Goal: Task Accomplishment & Management: Complete application form

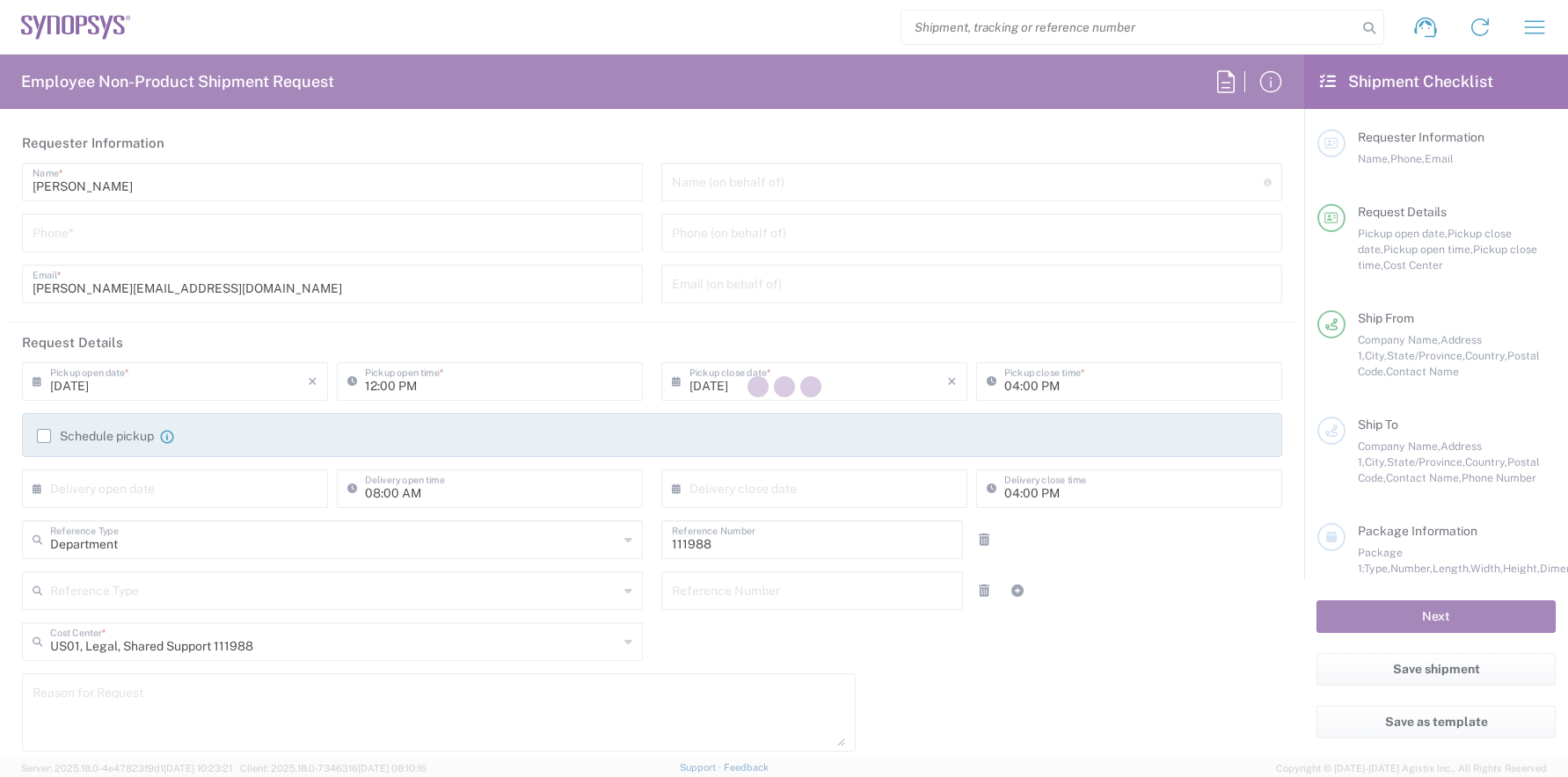
type input "Headquarters USSV"
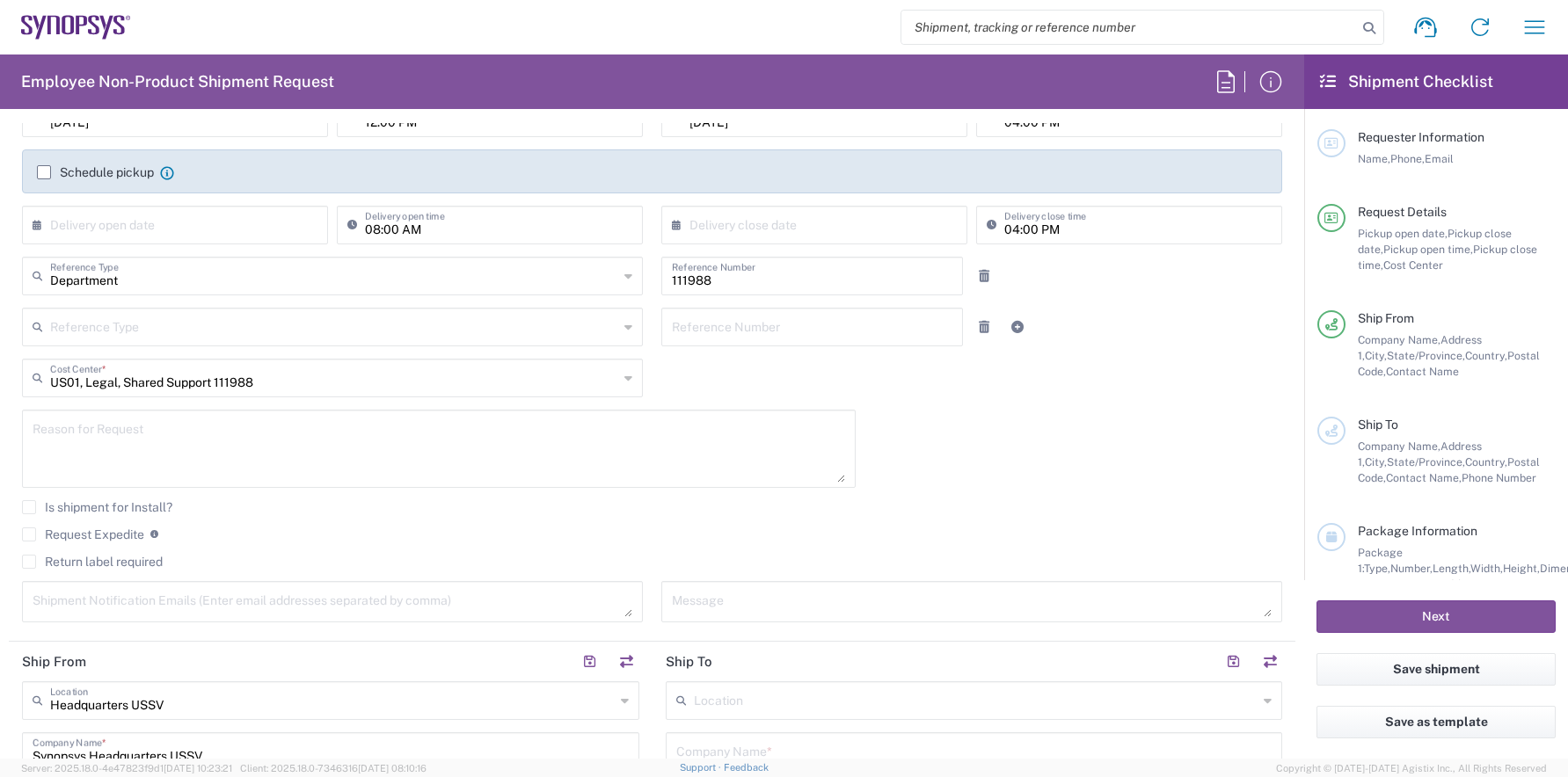
scroll to position [440, 0]
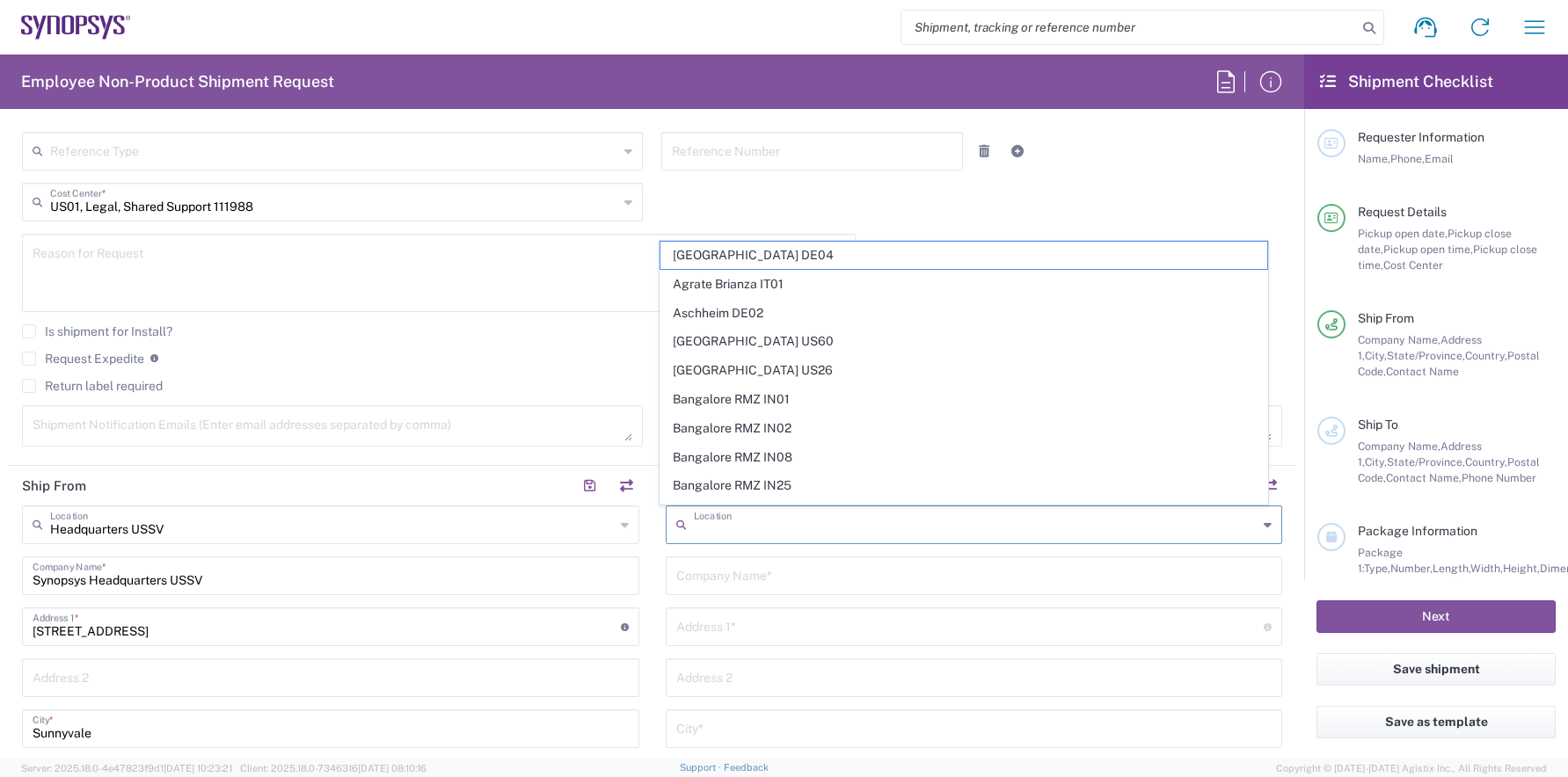
click at [766, 531] on input "text" at bounding box center [976, 524] width 565 height 30
click at [616, 313] on div "Reason for Request" at bounding box center [440, 278] width 853 height 90
click at [736, 534] on input "text" at bounding box center [976, 524] width 565 height 30
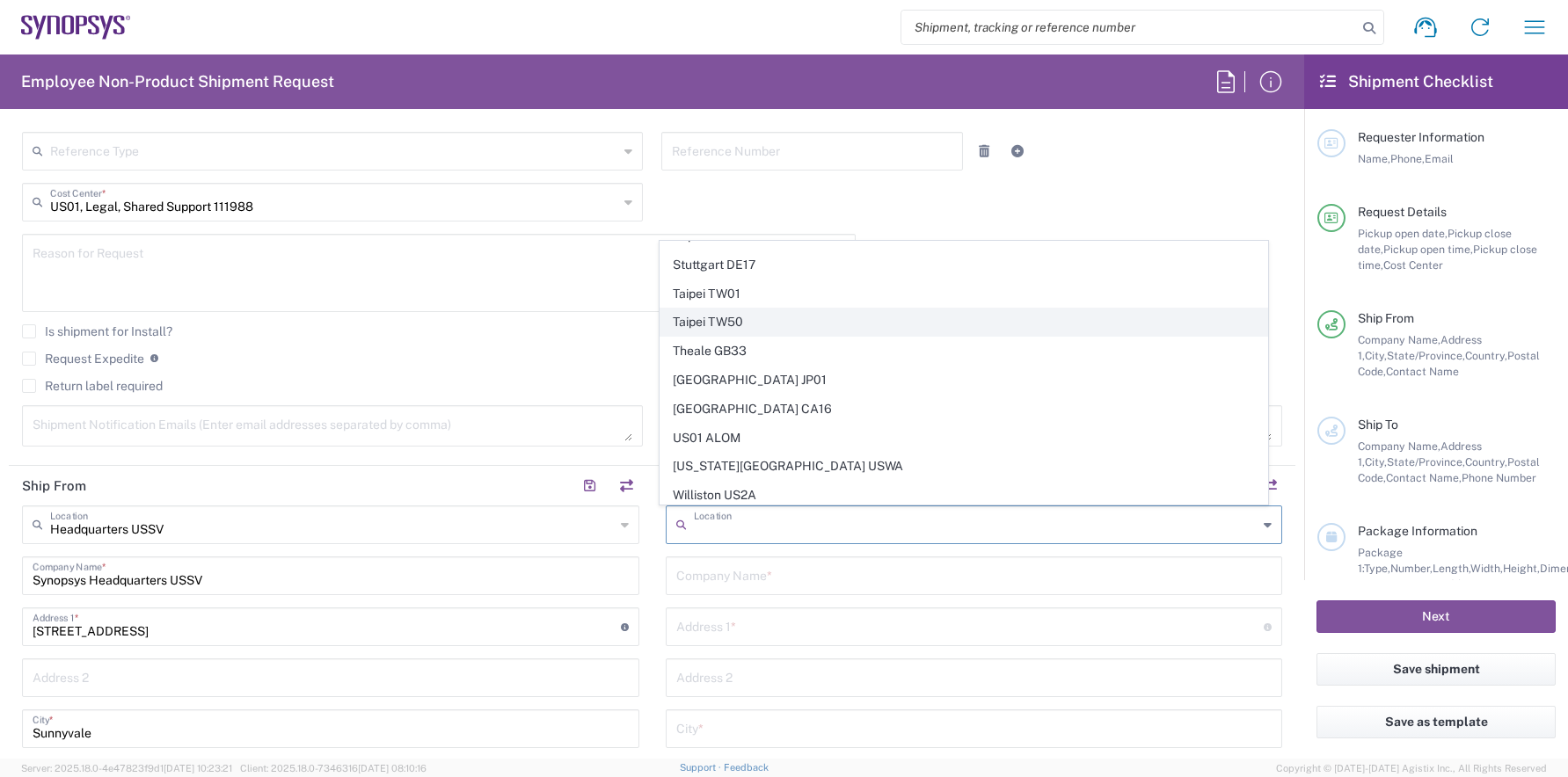
scroll to position [3911, 0]
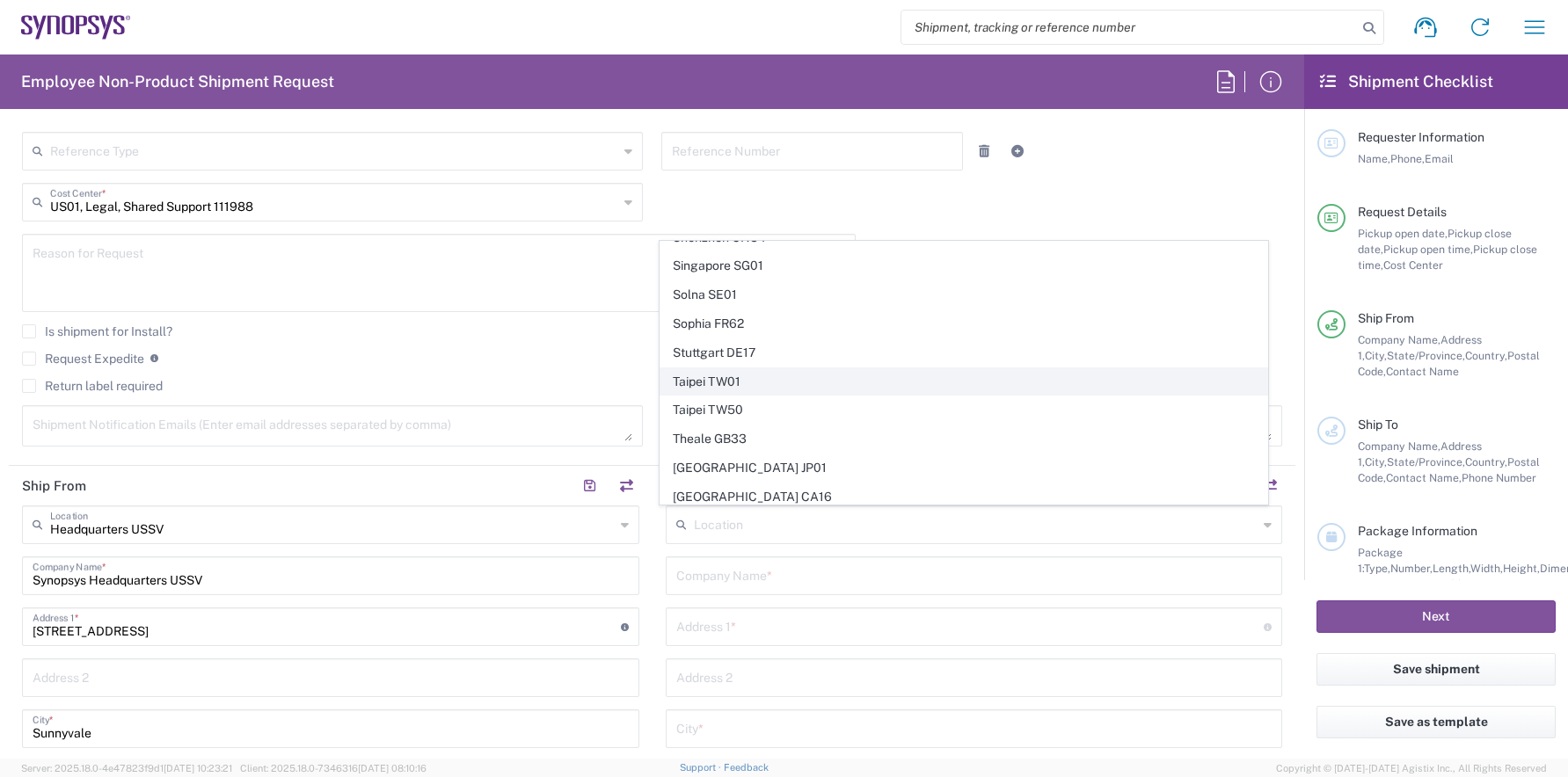
click at [762, 388] on span "Taipei TW01" at bounding box center [964, 382] width 607 height 27
type input "Taipei TW01"
type input "Synopsys [GEOGRAPHIC_DATA]"
type input "Rm3108 [STREET_ADDRESS]"
type input "[GEOGRAPHIC_DATA]"
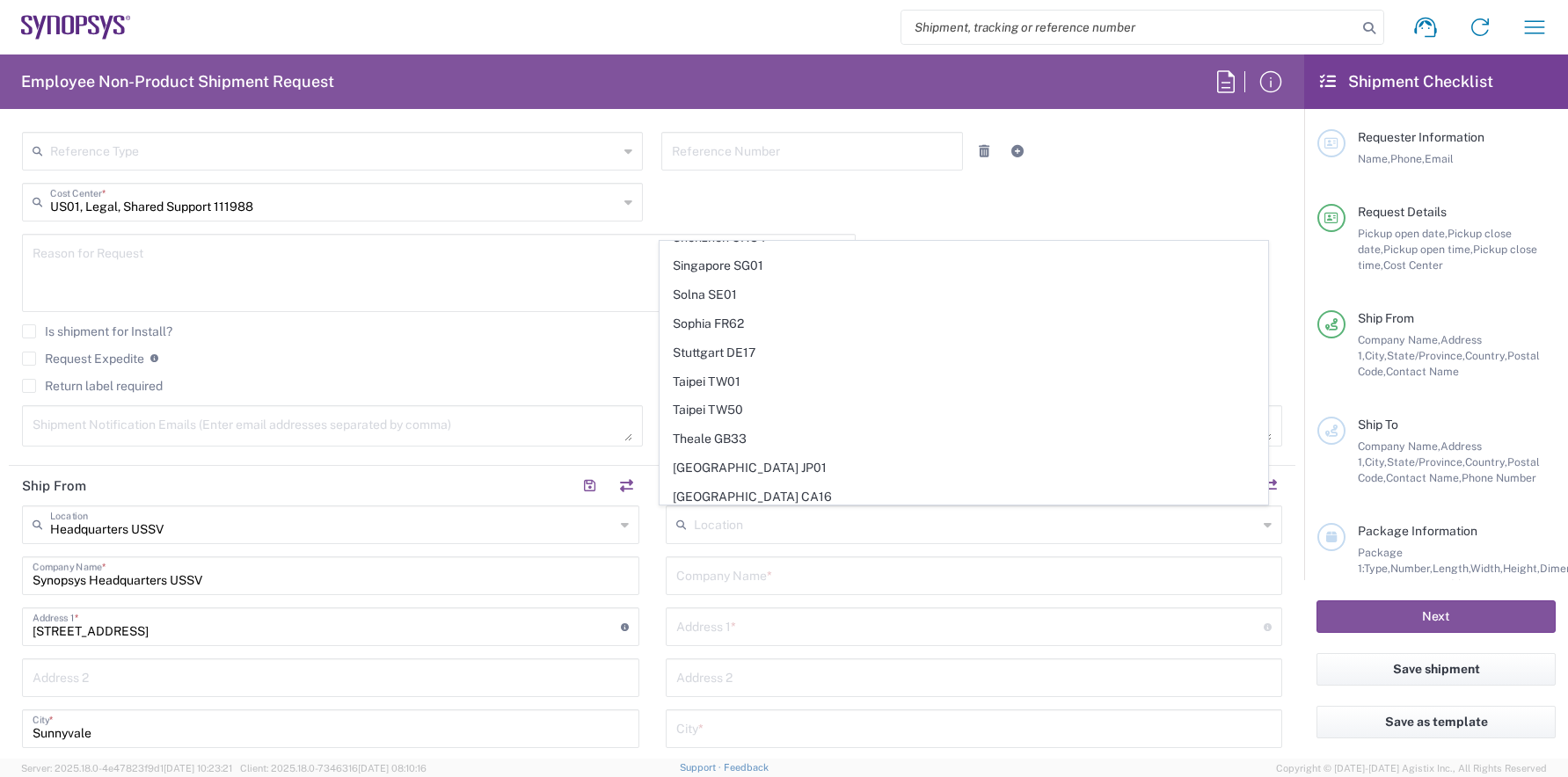
type input "[GEOGRAPHIC_DATA]"
type input "110"
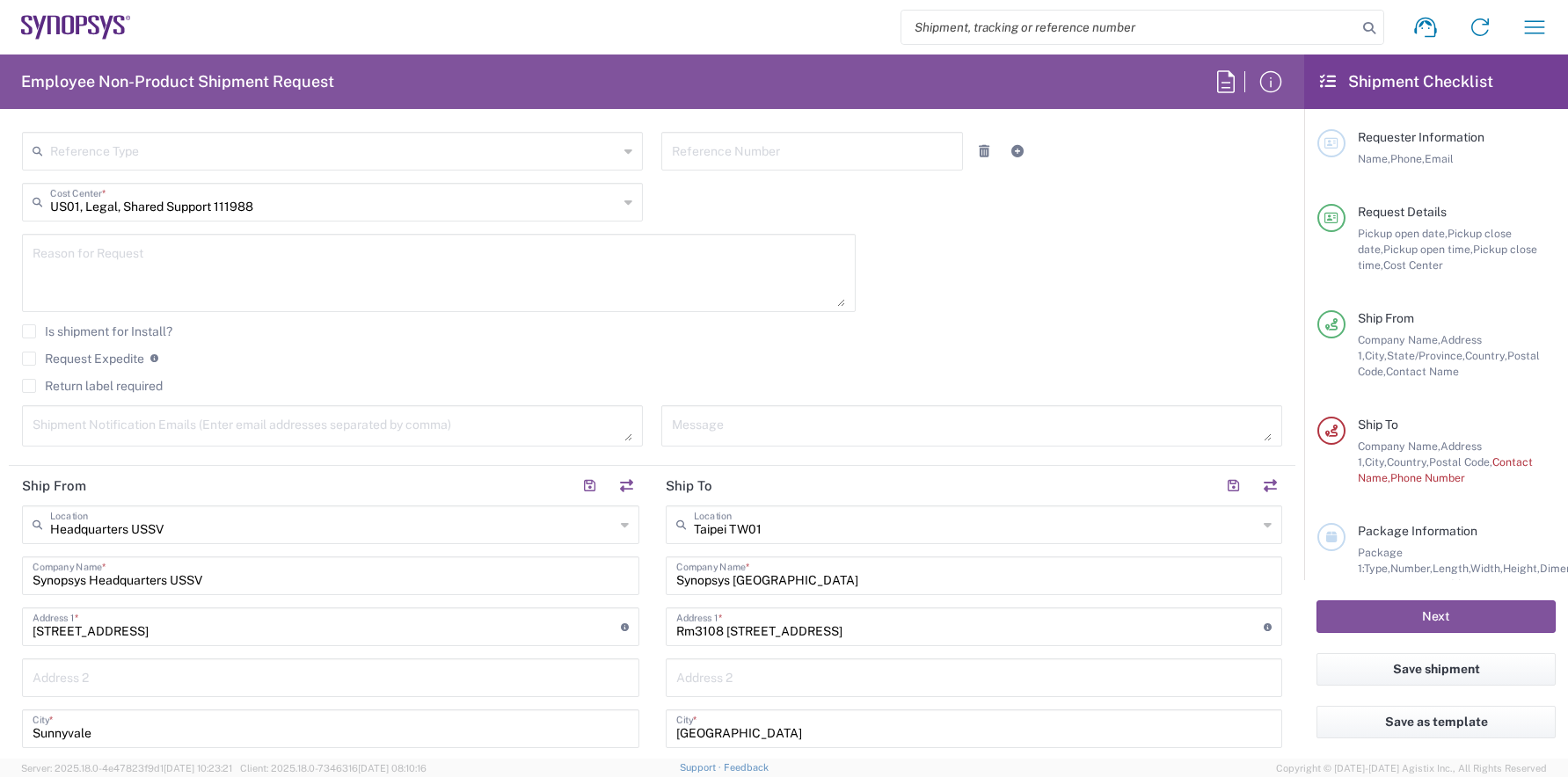
scroll to position [704, 0]
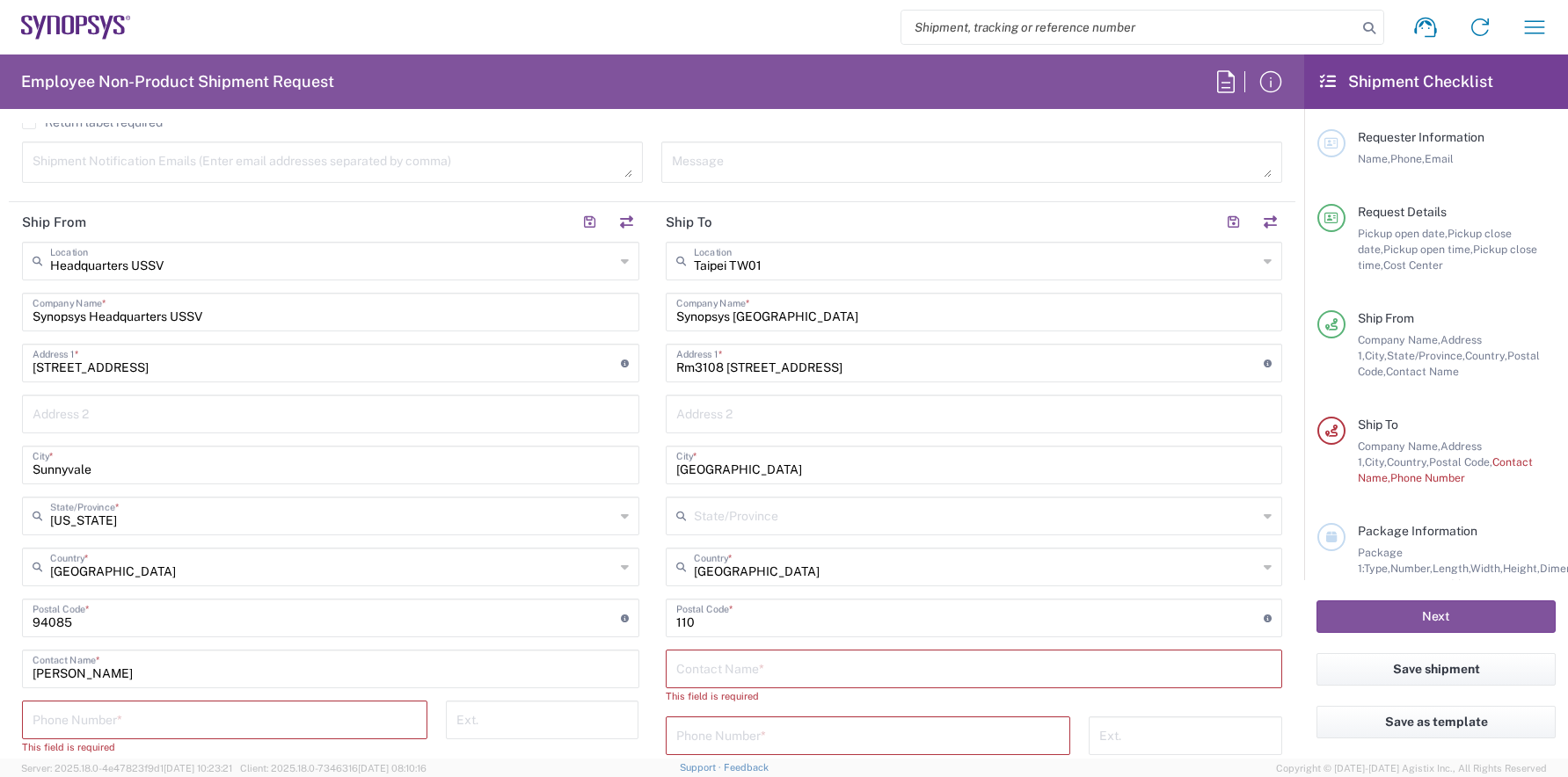
click at [781, 678] on input "text" at bounding box center [974, 668] width 596 height 30
paste input "[PERSON_NAME]"
type input "[PERSON_NAME]"
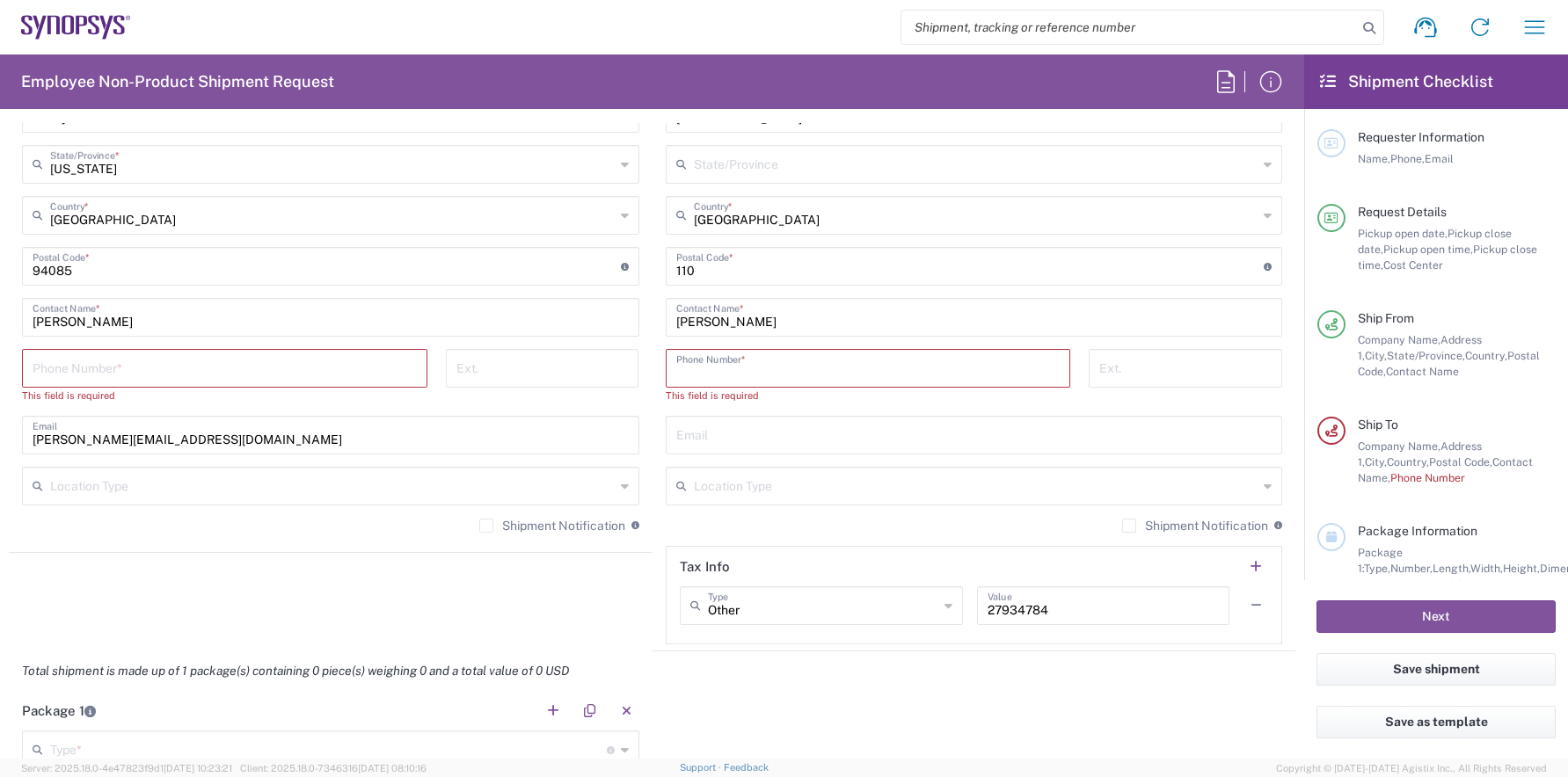
drag, startPoint x: 744, startPoint y: 368, endPoint x: 773, endPoint y: 375, distance: 29.8
click at [743, 368] on input "tel" at bounding box center [868, 367] width 384 height 30
paste input "886.237255841"
click at [696, 374] on input "886.237255841" at bounding box center [868, 367] width 384 height 30
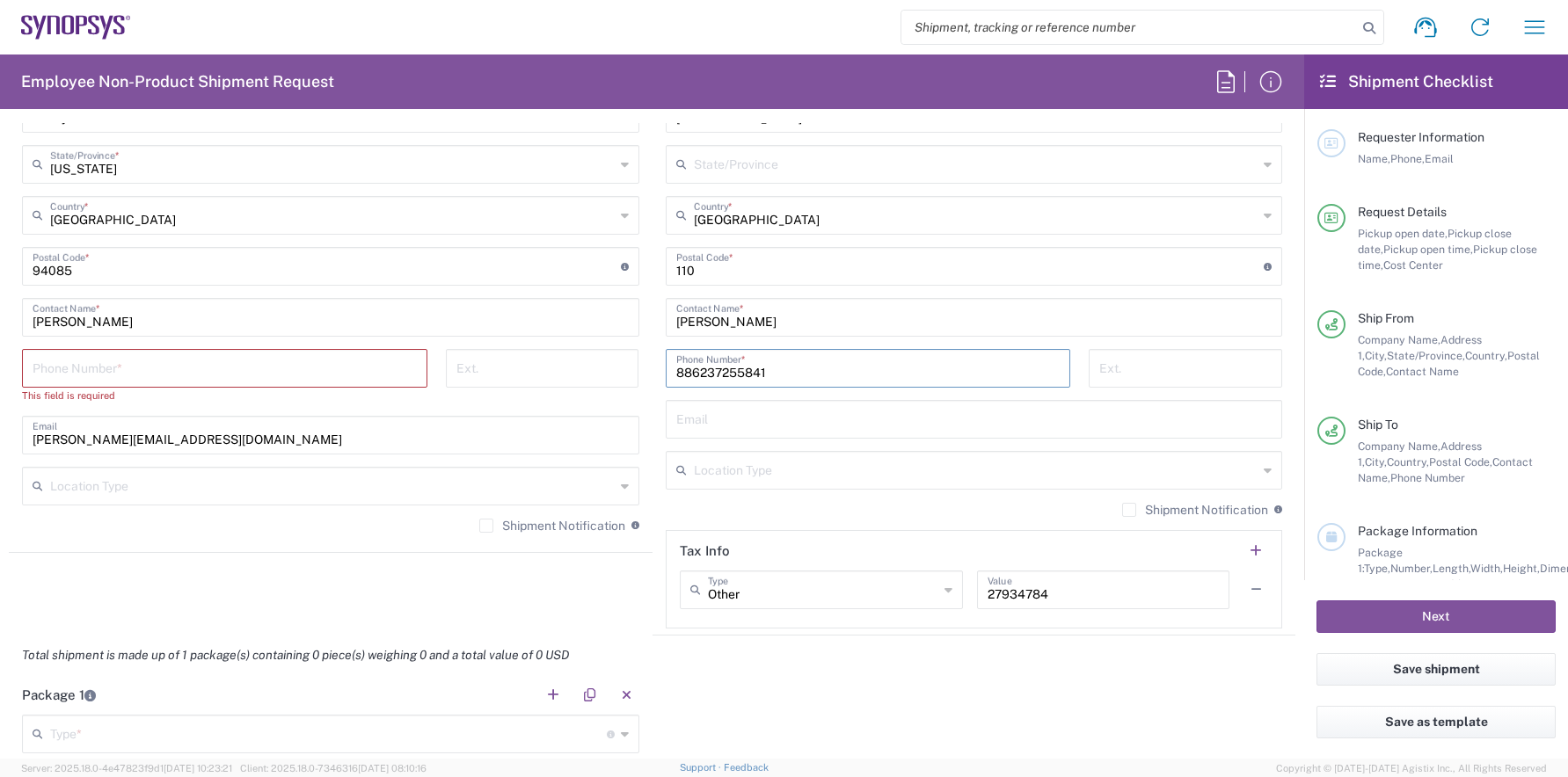
type input "886237255841"
click at [172, 381] on div "Phone Number *" at bounding box center [225, 368] width 406 height 38
click at [173, 376] on input "tel" at bounding box center [224, 367] width 384 height 30
click at [118, 363] on input "tel" at bounding box center [224, 367] width 384 height 30
paste input "650.265.8726"
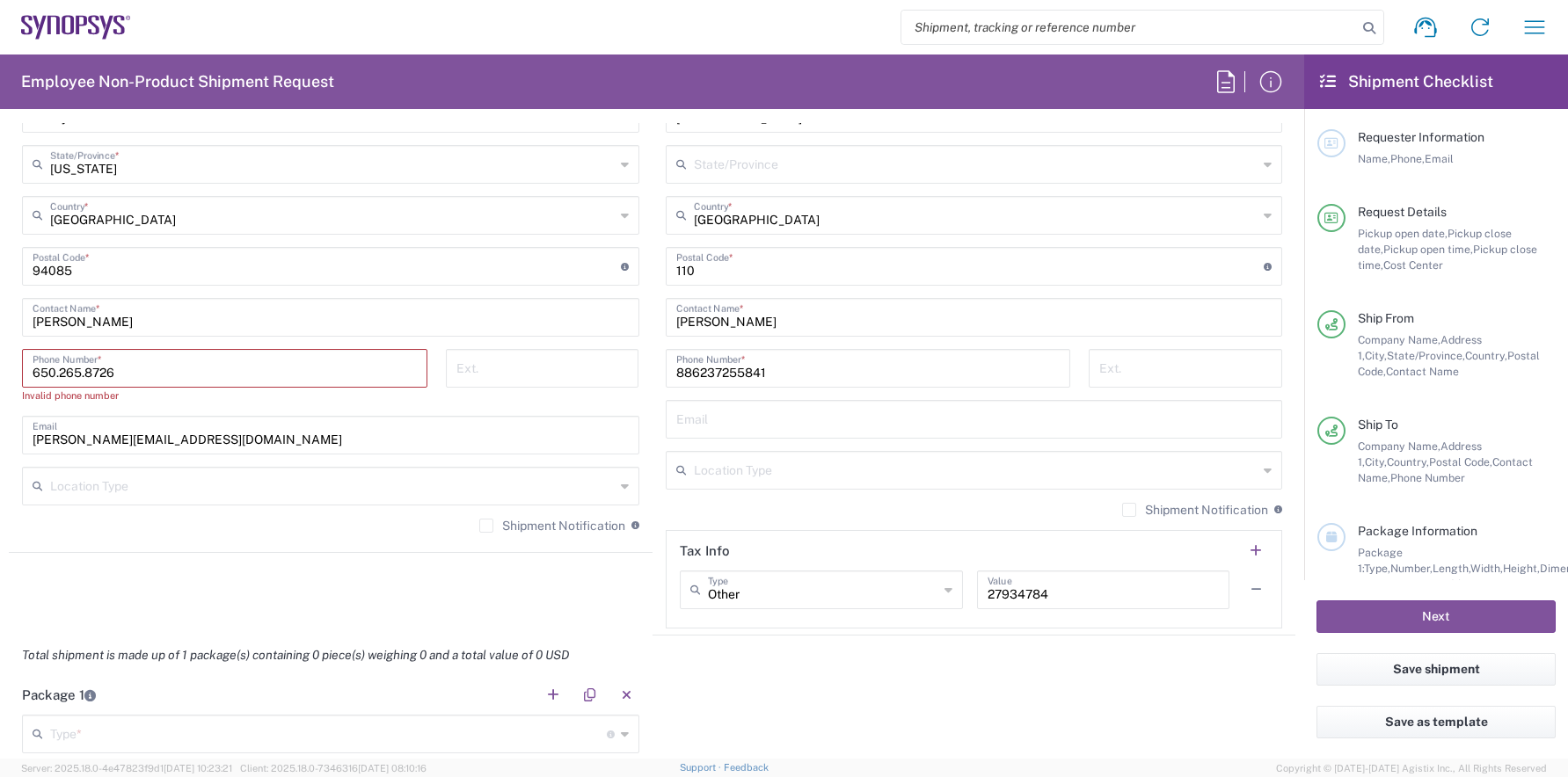
click at [57, 375] on input "650.265.8726" at bounding box center [224, 367] width 384 height 30
click at [82, 373] on input "650265.8726" at bounding box center [224, 367] width 384 height 30
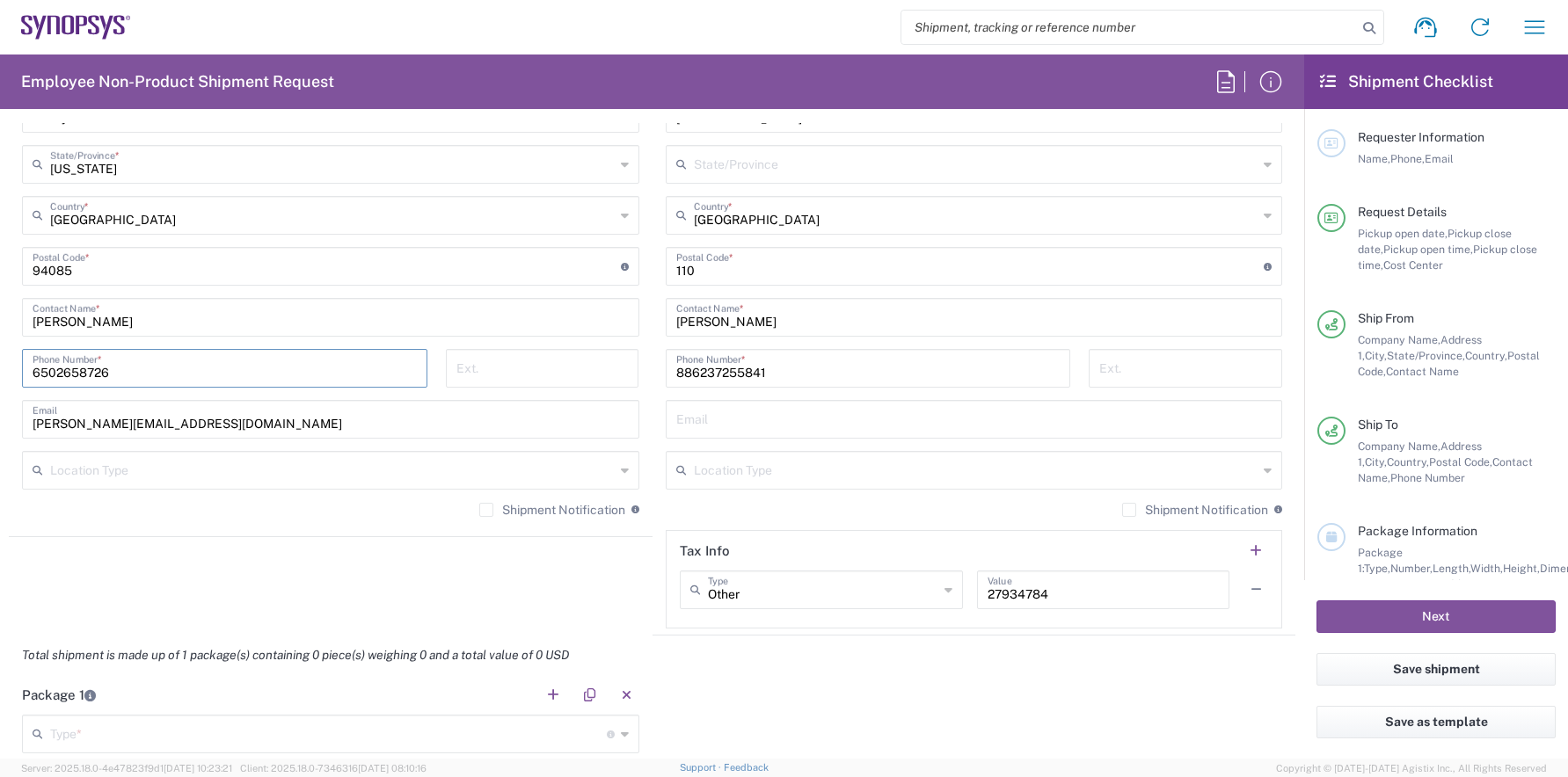
drag, startPoint x: 106, startPoint y: 367, endPoint x: 21, endPoint y: 371, distance: 85.1
click at [21, 371] on div "[PHONE_NUMBER] Phone Number *" at bounding box center [225, 374] width 424 height 51
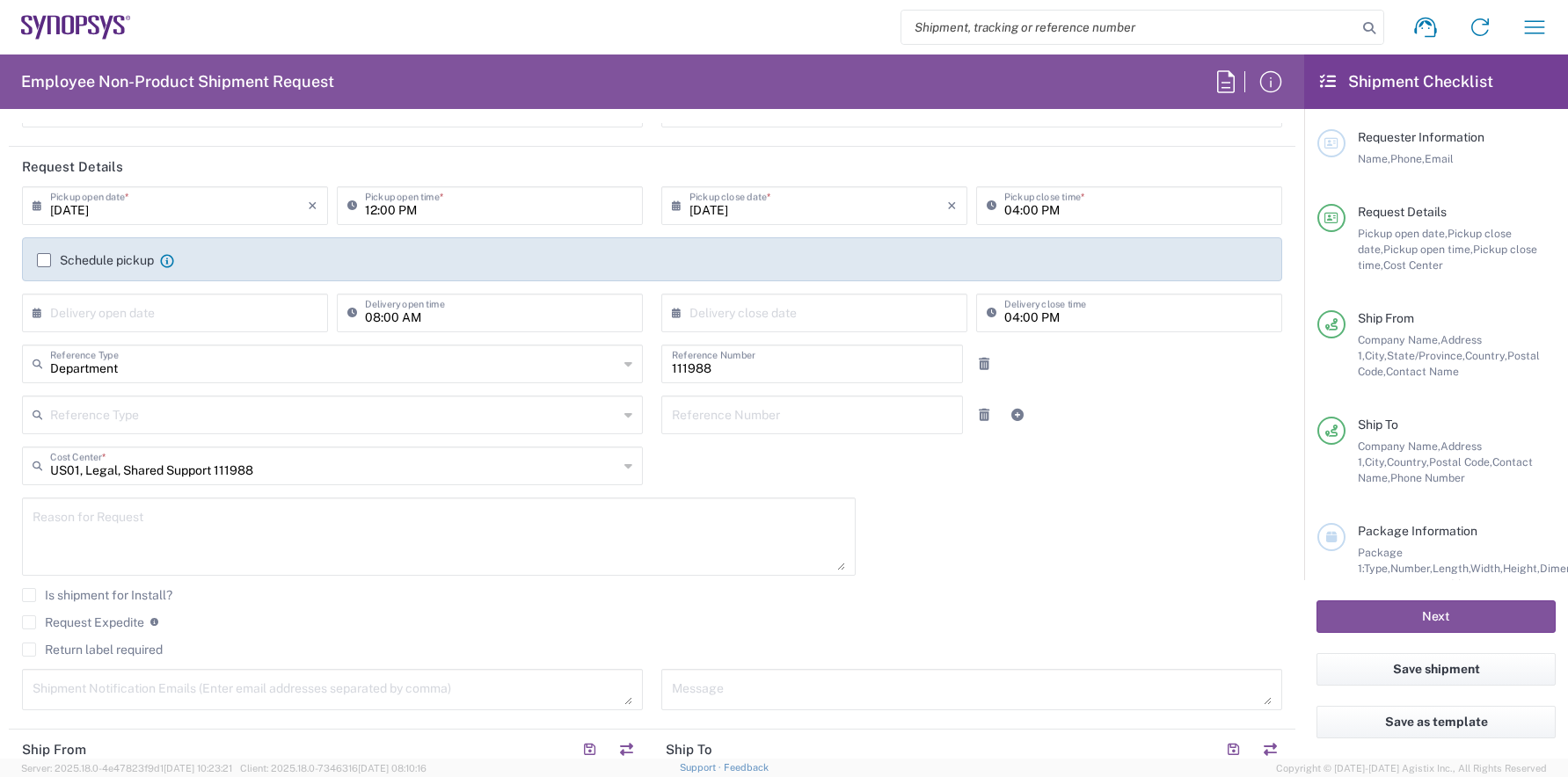
scroll to position [0, 0]
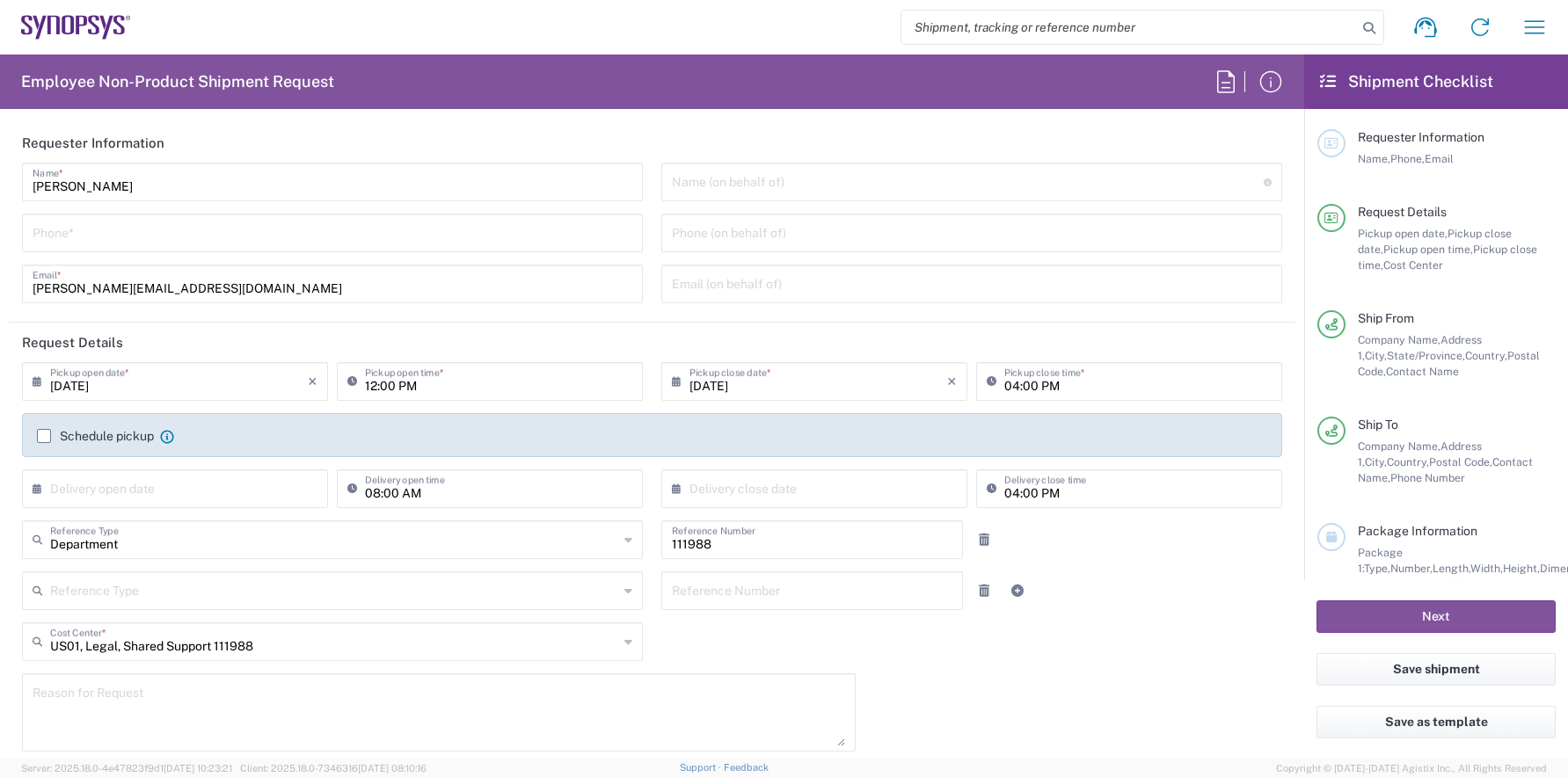
type input "6502658726"
click at [178, 232] on input "tel" at bounding box center [332, 232] width 600 height 30
paste input "6502658726"
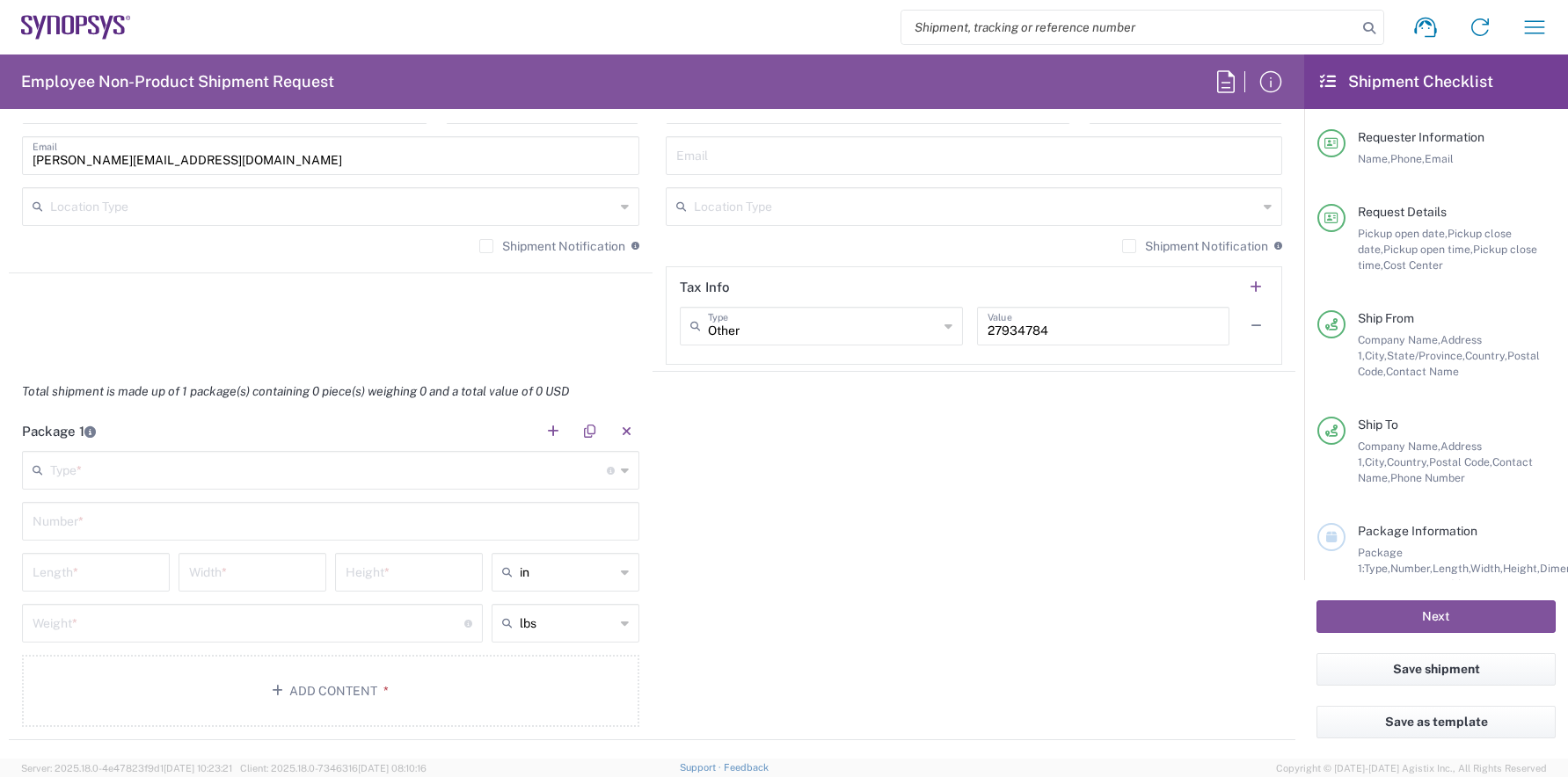
scroll to position [1495, 0]
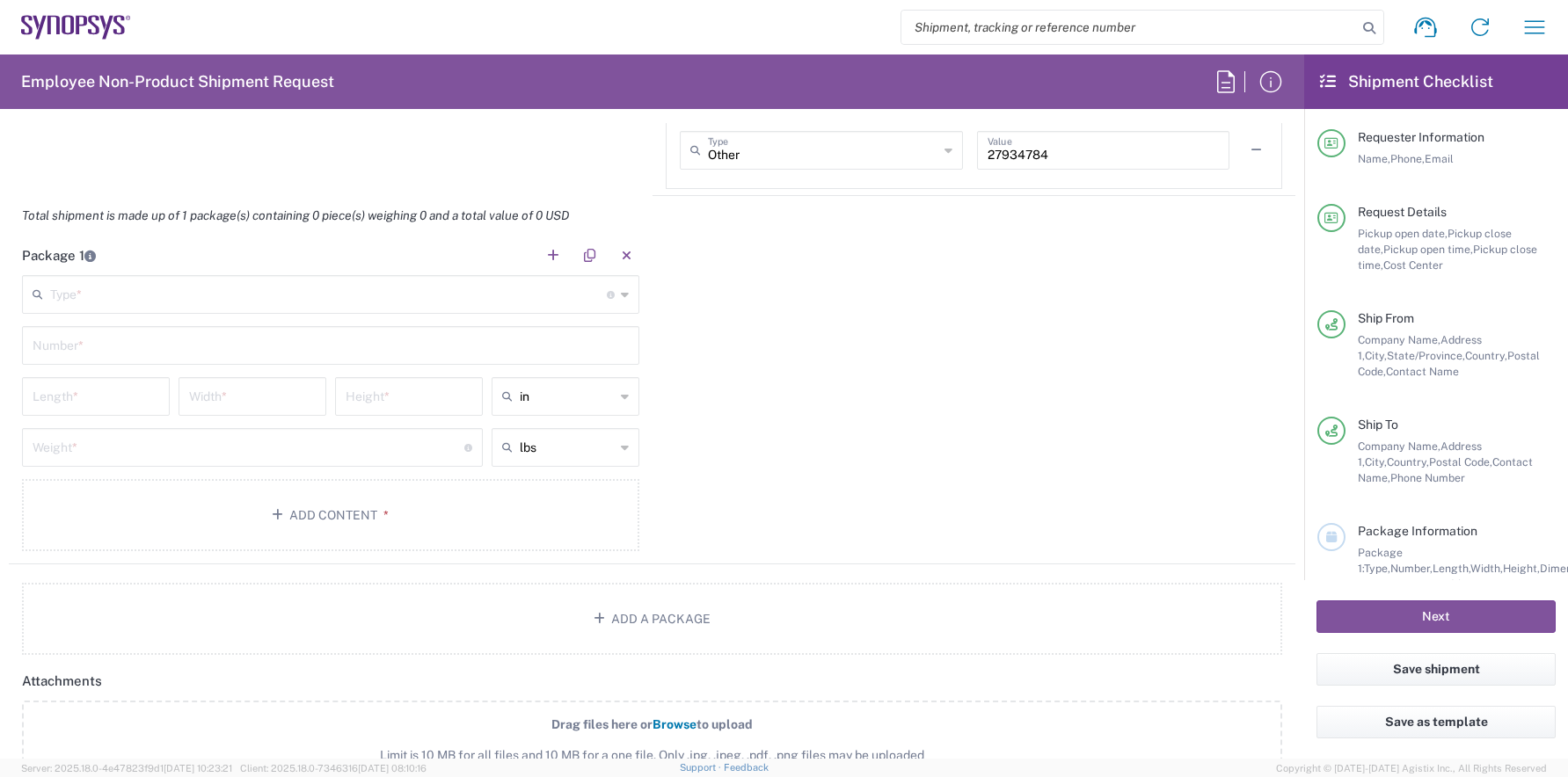
type input "6502658726"
click at [427, 291] on input "text" at bounding box center [329, 293] width 557 height 30
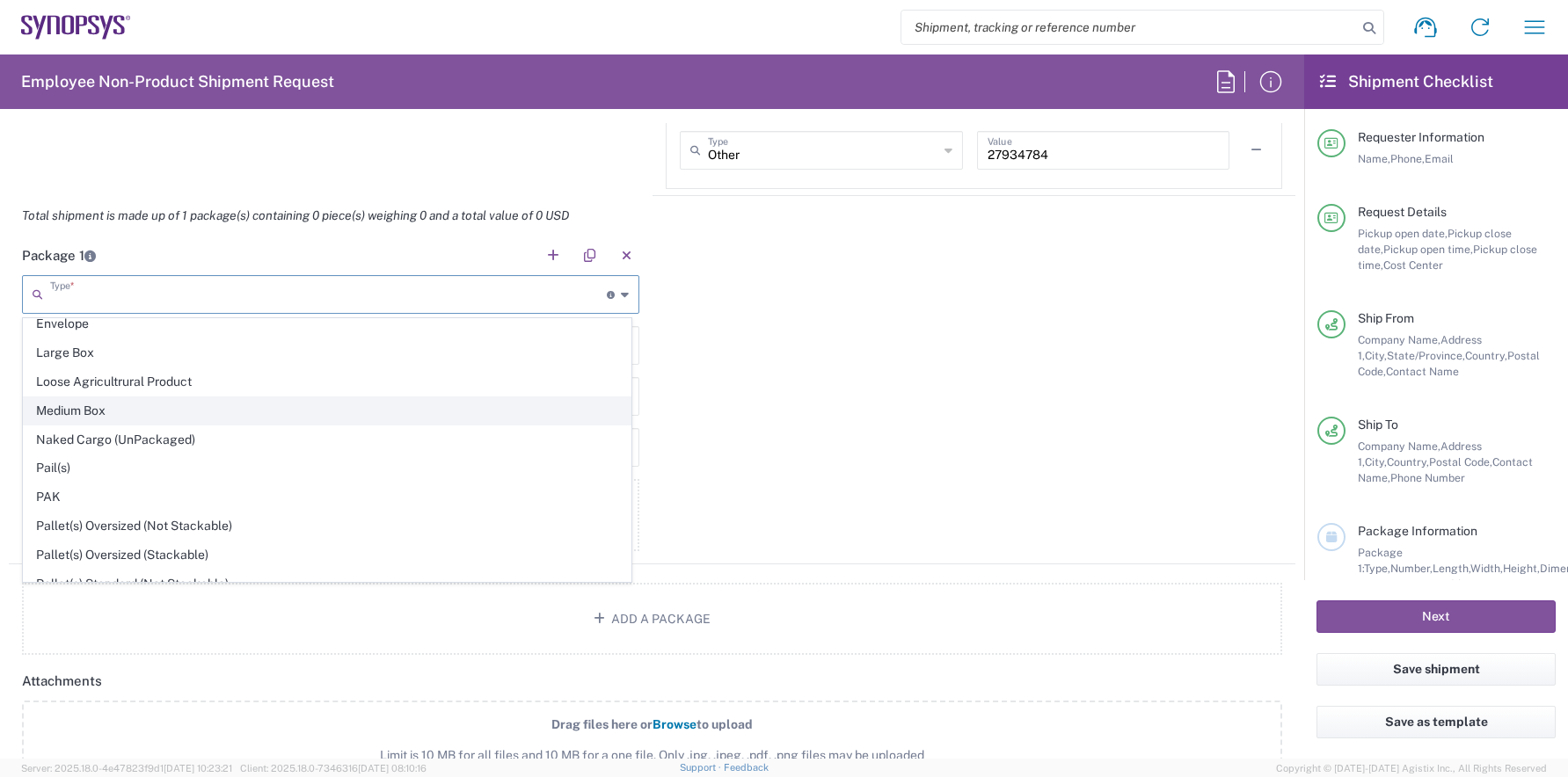
scroll to position [440, 0]
click at [197, 407] on span "Envelope" at bounding box center [328, 412] width 607 height 27
type input "Envelope"
type input "1"
type input "9.5"
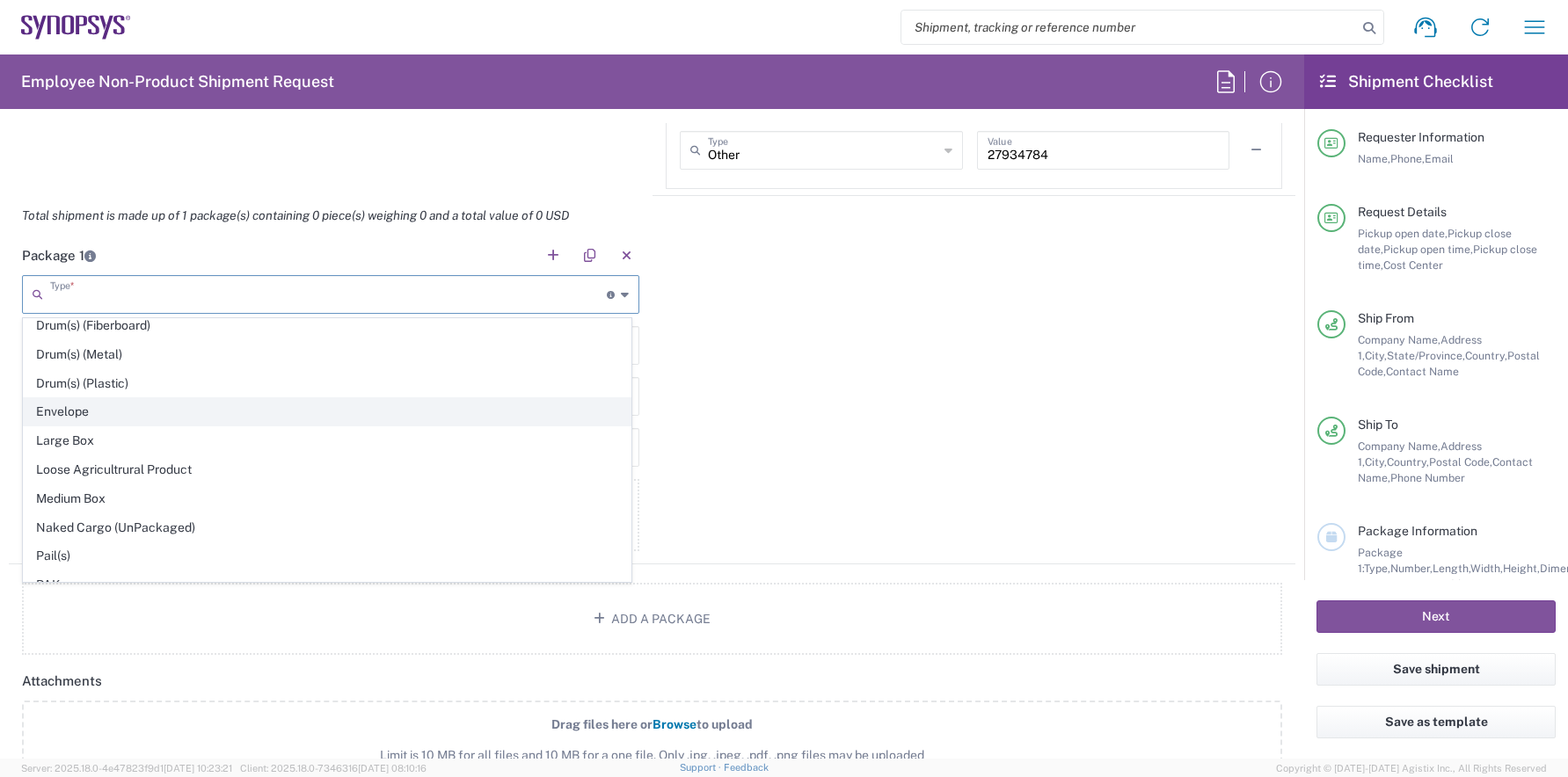
type input "12.5"
type input "0.25"
type input "1"
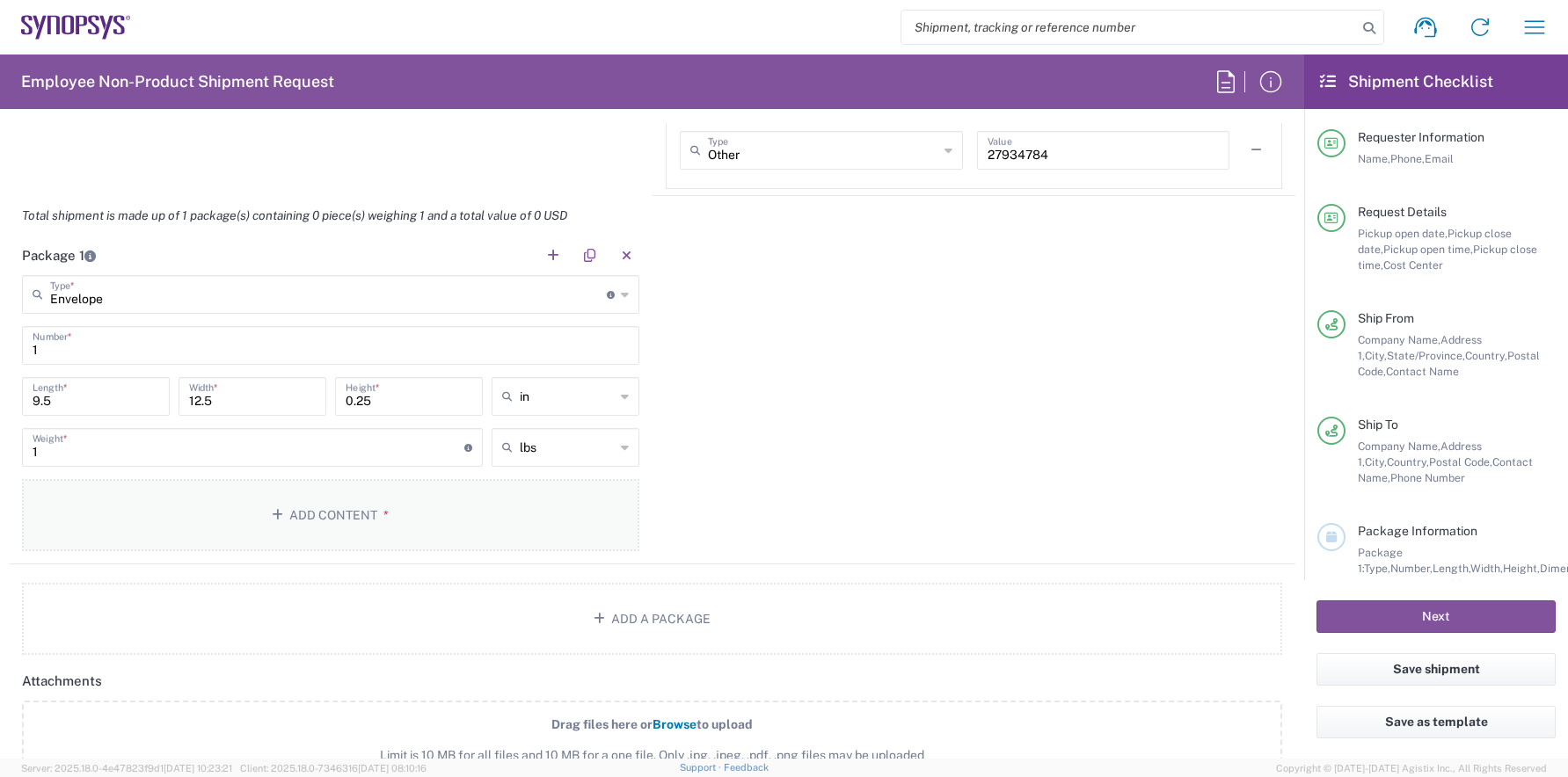
click at [322, 529] on button "Add Content *" at bounding box center [330, 515] width 617 height 73
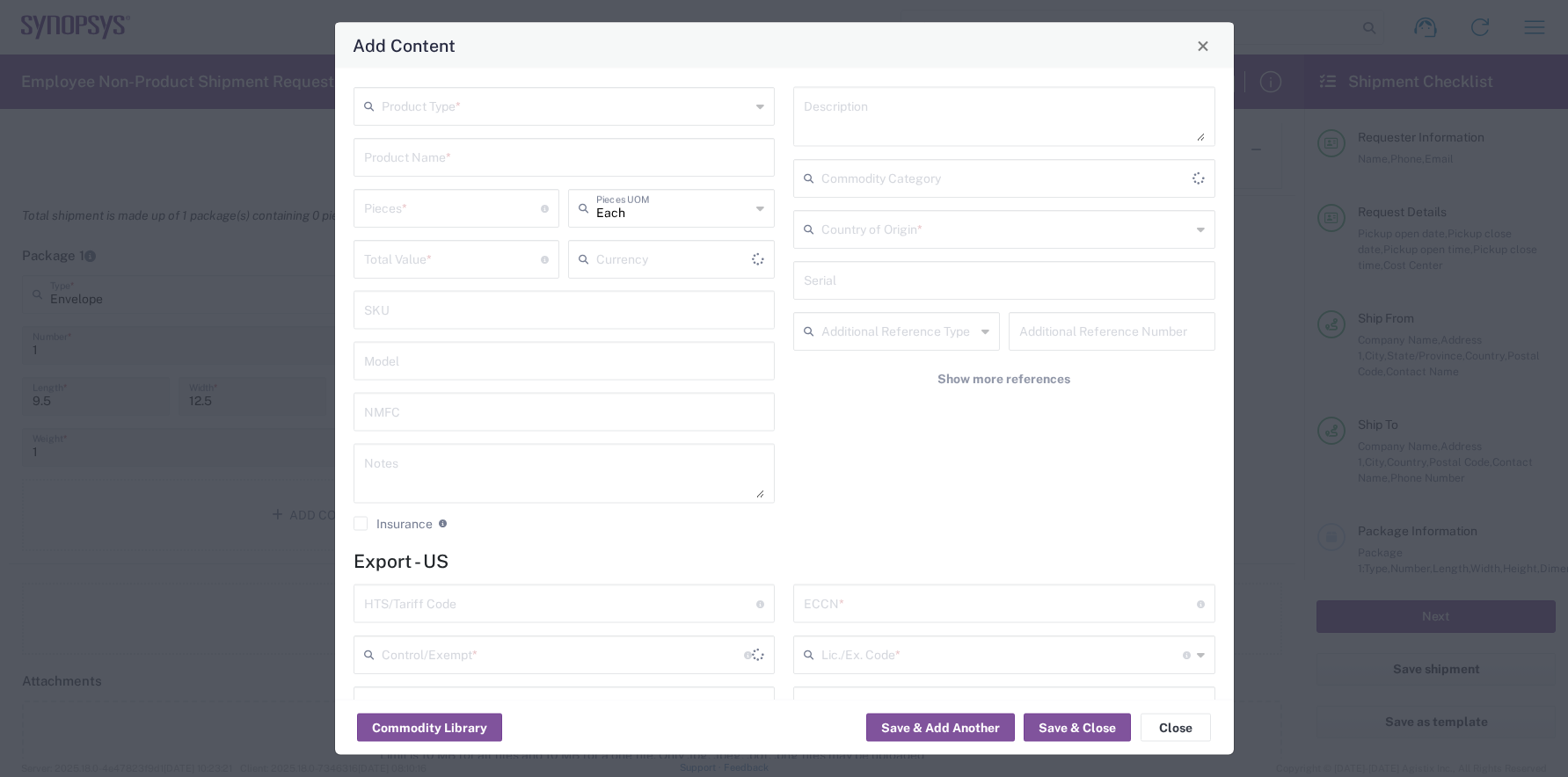
type input "US Dollar"
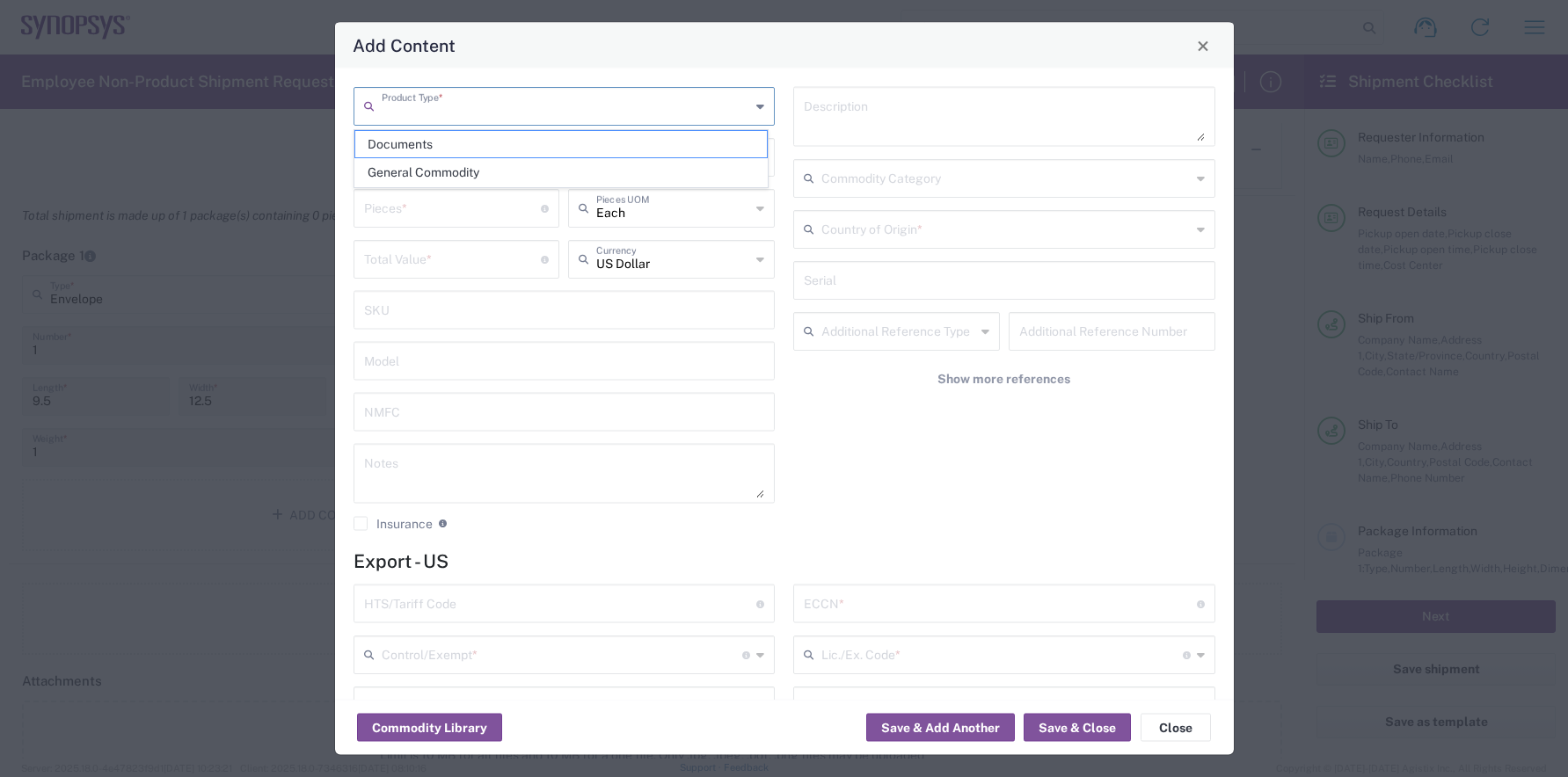
click at [492, 109] on input "text" at bounding box center [566, 105] width 369 height 30
click at [463, 145] on span "Documents" at bounding box center [561, 144] width 412 height 27
type input "Documents"
type input "1"
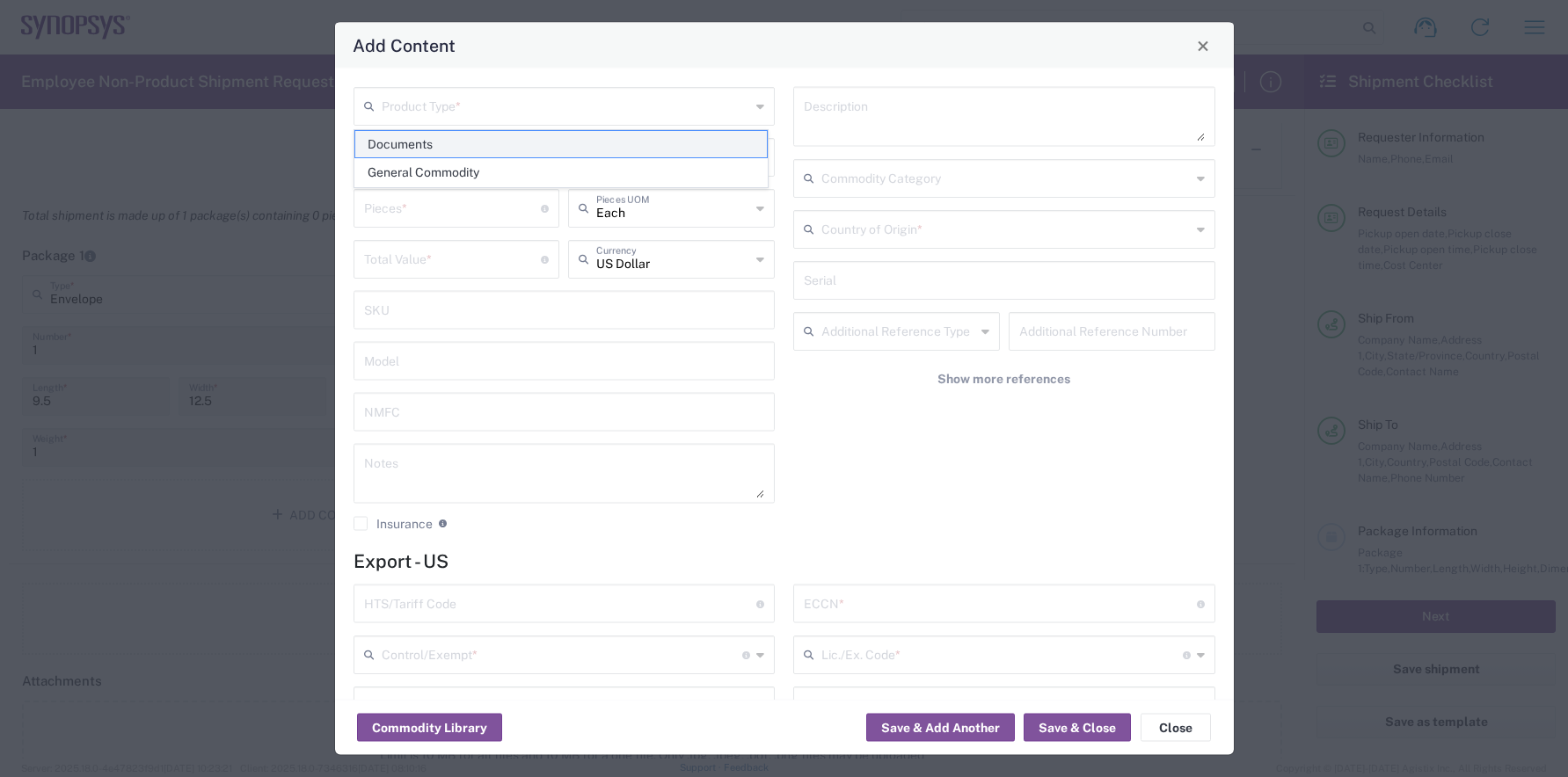
type input "1"
type textarea "Documents"
type input "[GEOGRAPHIC_DATA]"
type input "0000.00.0000"
type input "FTR Exemption"
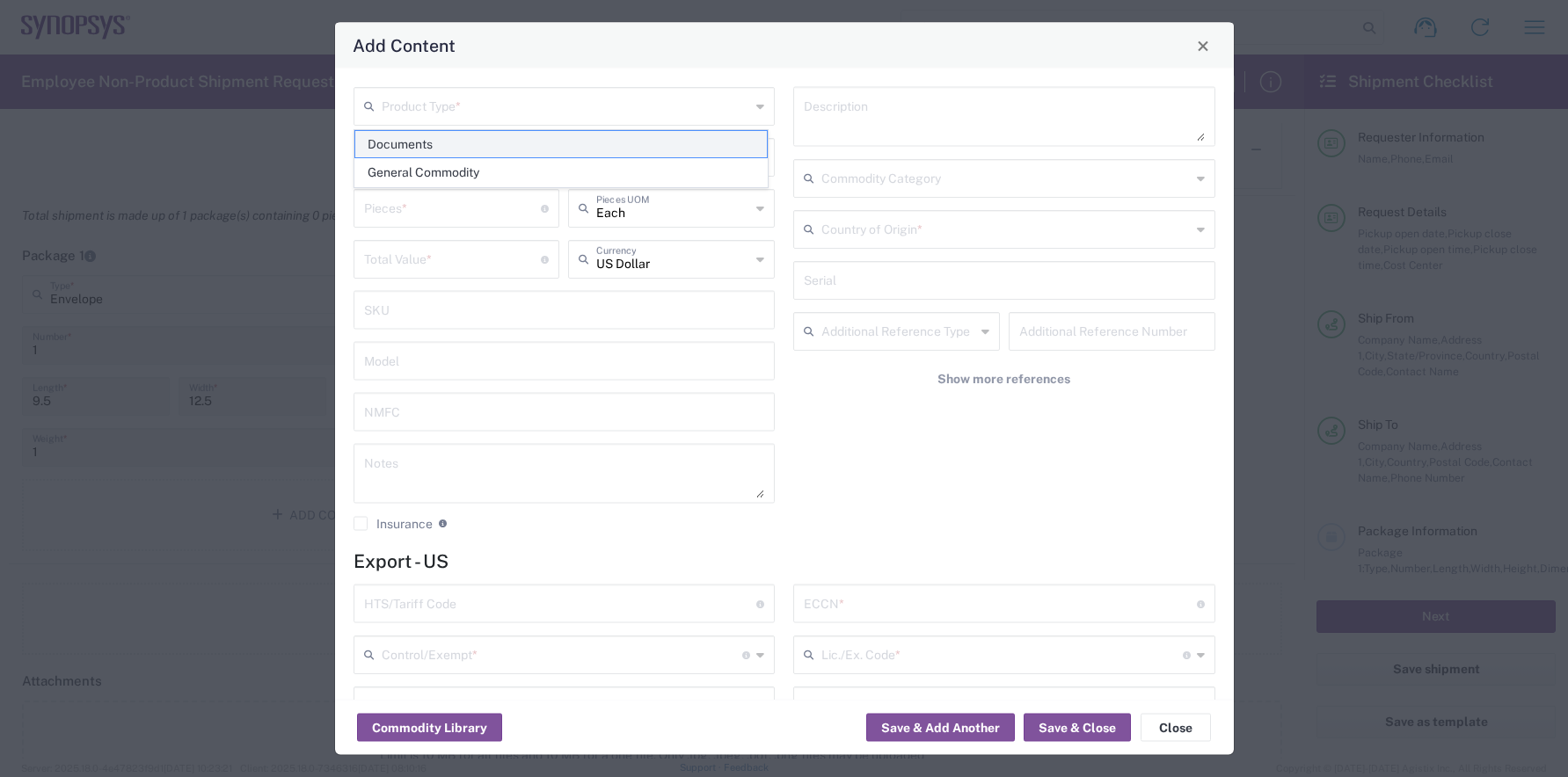
type input "0000"
type input "0000.00.0000"
type input "30.37(a)"
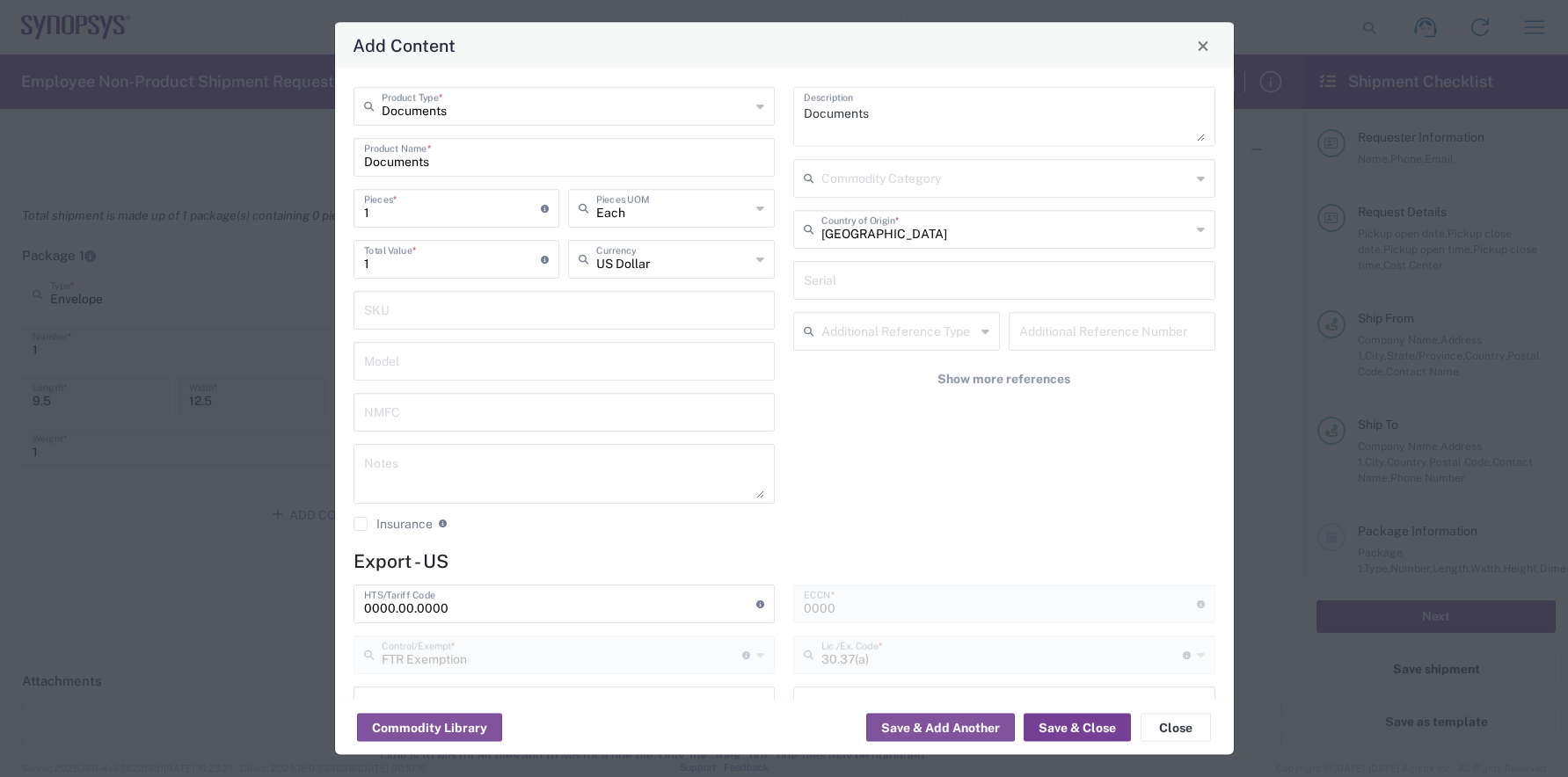
click at [1066, 731] on button "Save & Close" at bounding box center [1077, 727] width 107 height 28
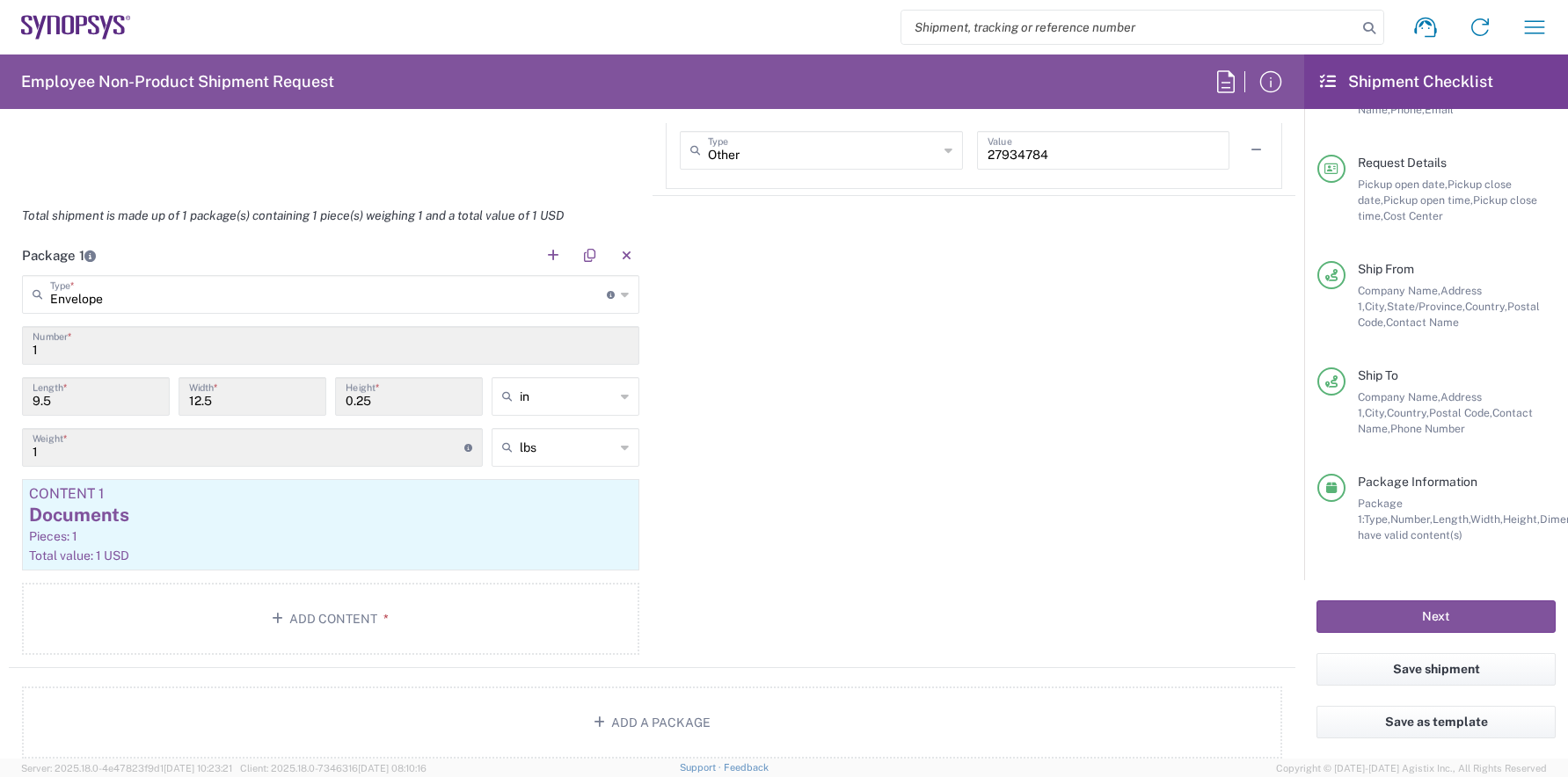
scroll to position [0, 0]
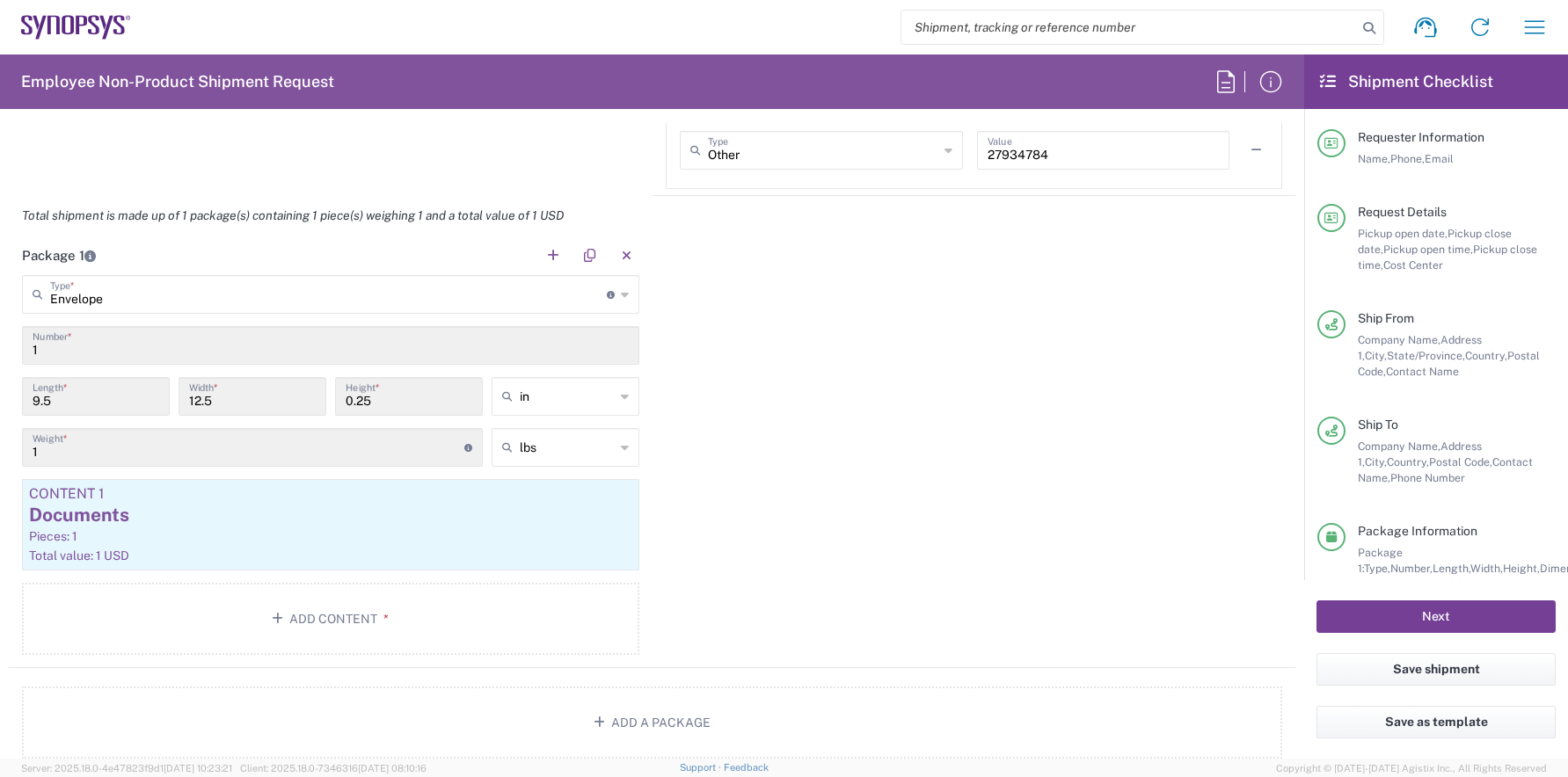
click at [1401, 619] on button "Next" at bounding box center [1435, 617] width 239 height 32
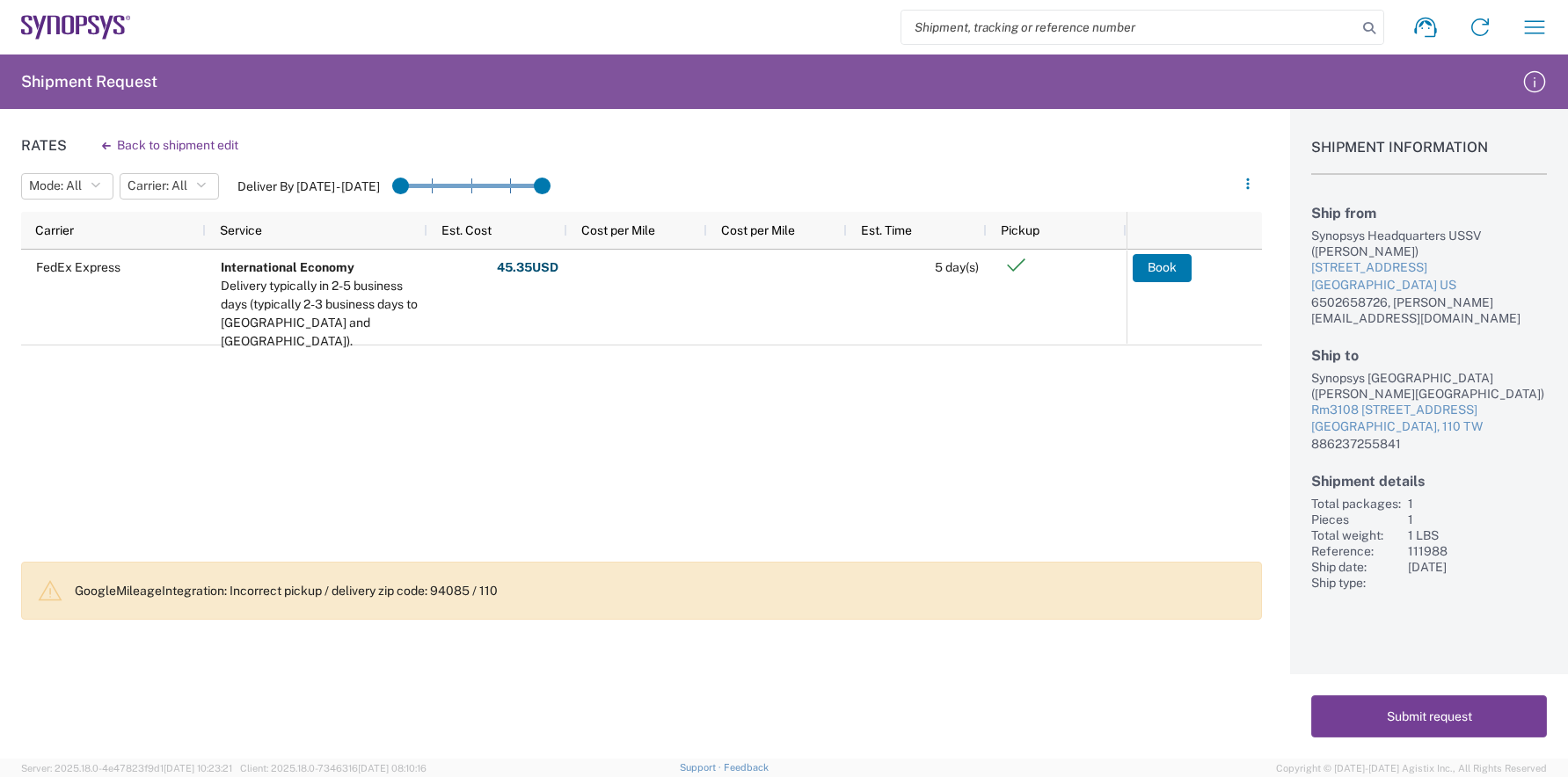
click at [1412, 722] on button "Submit request" at bounding box center [1428, 716] width 236 height 42
